Goal: Obtain resource: Download file/media

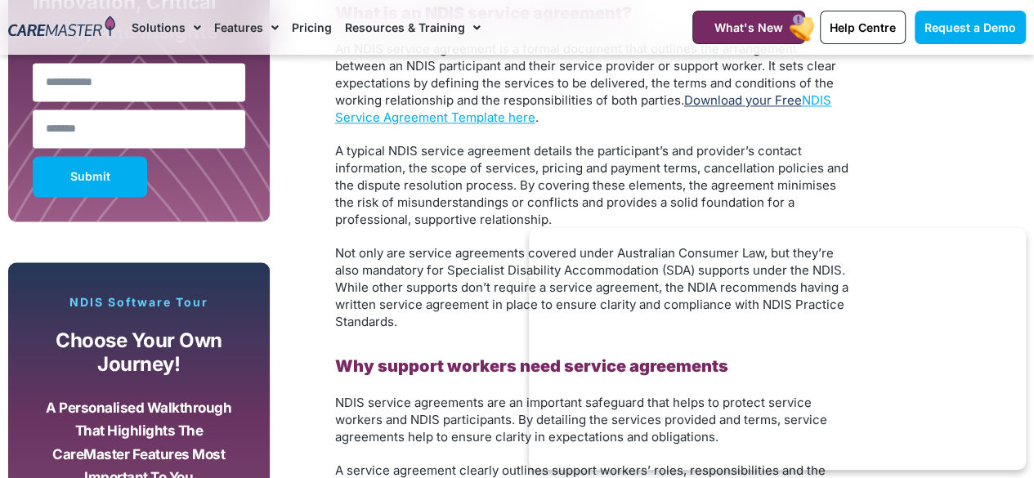
click at [777, 106] on link "Download your Free" at bounding box center [743, 100] width 118 height 16
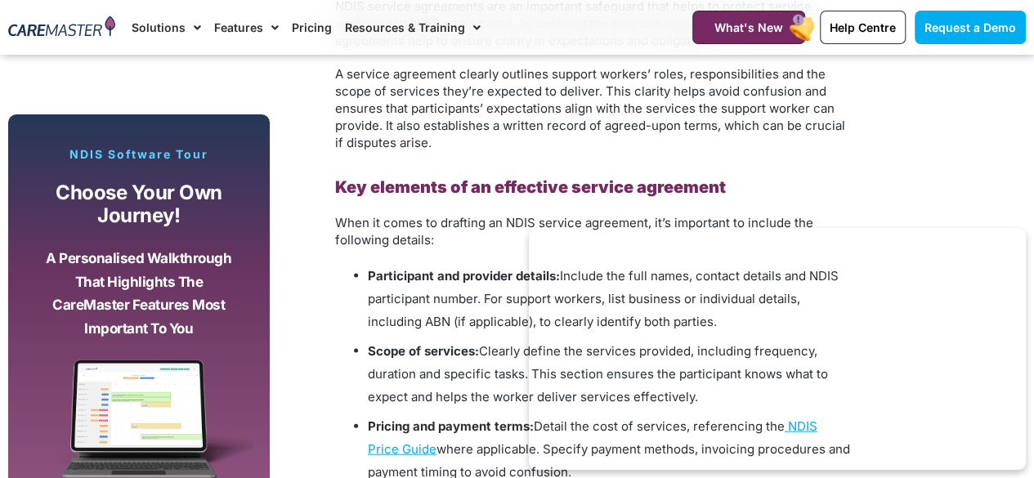
scroll to position [1553, 0]
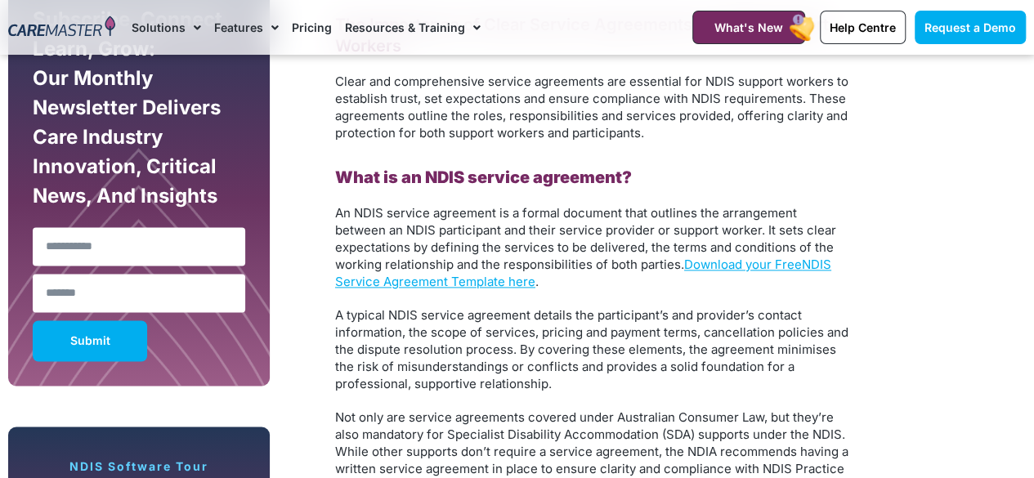
scroll to position [981, 0]
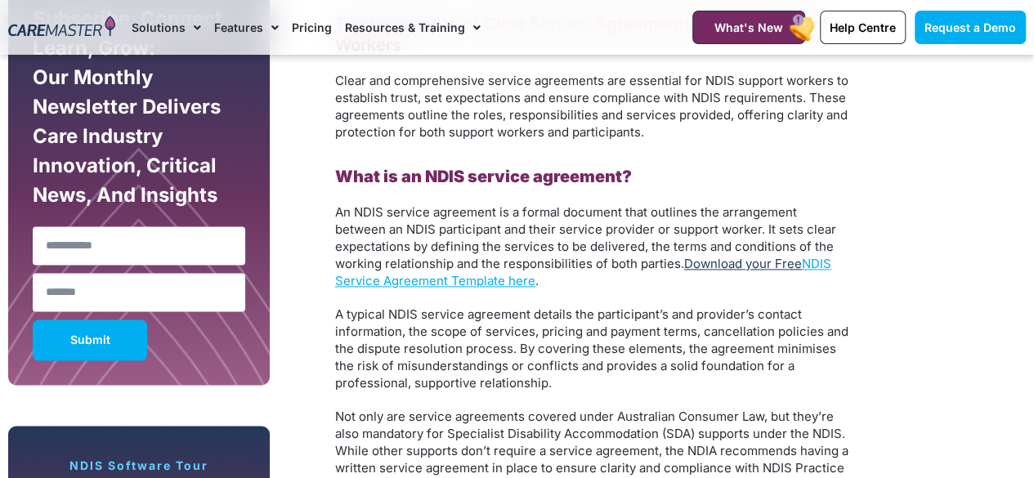
click at [727, 261] on link "Download your Free" at bounding box center [743, 264] width 118 height 16
